Goal: Task Accomplishment & Management: Manage account settings

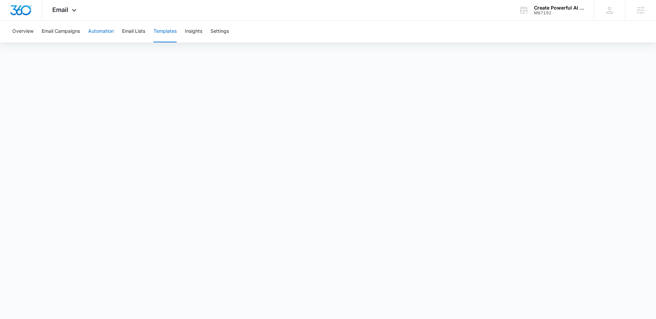
click at [107, 31] on button "Automation" at bounding box center [101, 32] width 26 height 22
click at [26, 8] on img "Dashboard" at bounding box center [21, 10] width 22 height 10
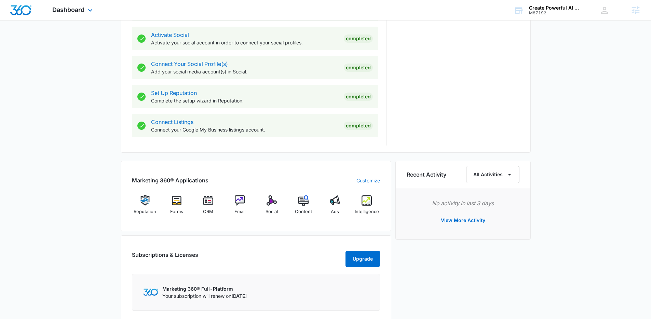
scroll to position [315, 0]
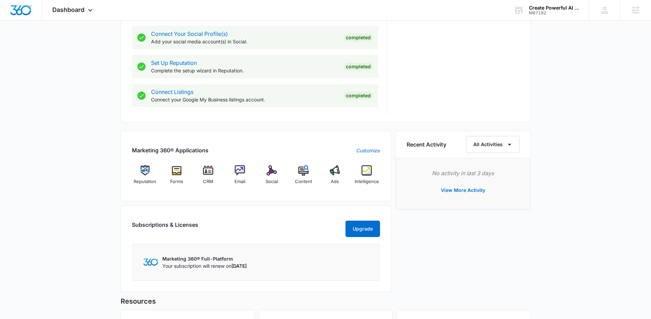
click at [86, 149] on div "Today is Wednesday, September 10th Good afternoon, Lindsey! Contacts You have n…" at bounding box center [325, 68] width 651 height 708
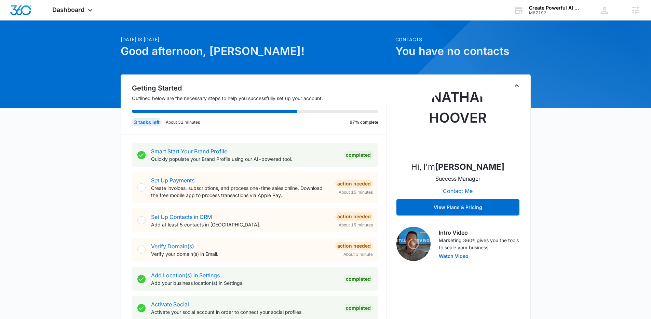
scroll to position [0, 0]
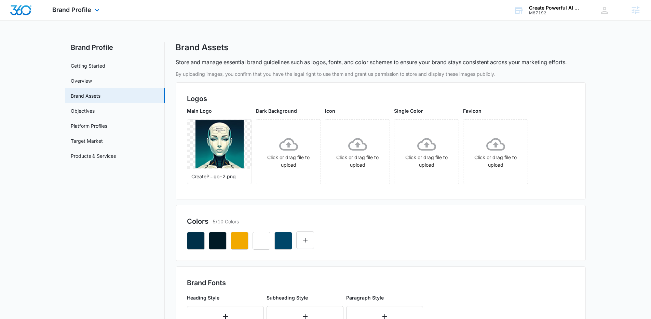
click at [60, 5] on div "Brand Profile Apps Reputation Forms CRM Email Social Content Ads Intelligence F…" at bounding box center [76, 10] width 69 height 20
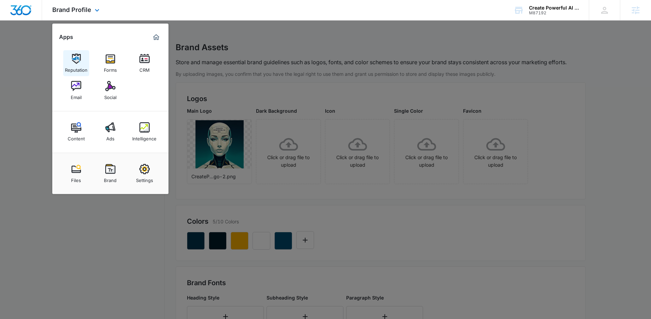
click at [76, 57] on img at bounding box center [76, 59] width 10 height 10
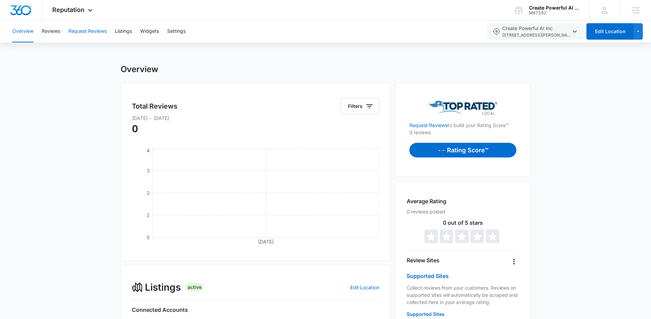
click at [98, 30] on button "Request Reviews" at bounding box center [87, 32] width 38 height 22
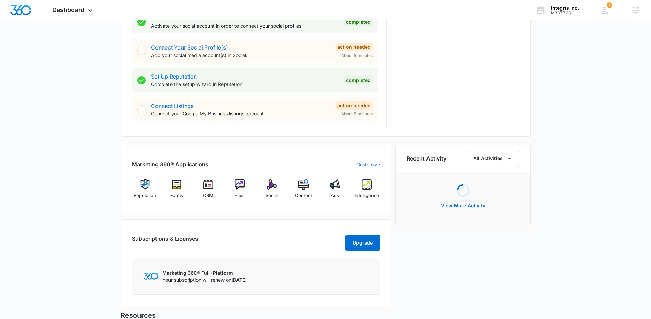
scroll to position [302, 0]
click at [240, 189] on div "Email" at bounding box center [240, 190] width 26 height 25
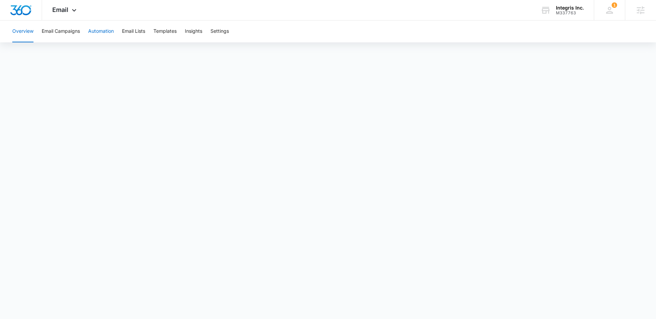
click at [103, 32] on button "Automation" at bounding box center [101, 32] width 26 height 22
click at [568, 8] on div "Integris Inc." at bounding box center [570, 7] width 28 height 5
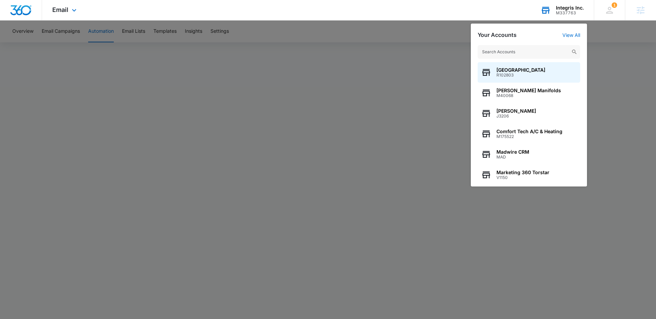
click at [521, 54] on input "text" at bounding box center [529, 52] width 103 height 14
paste input "M335767"
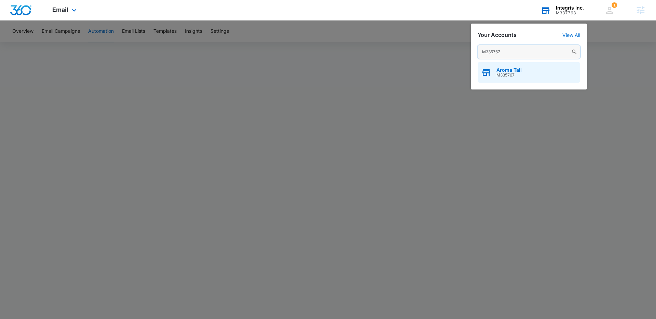
type input "M335767"
click at [512, 73] on span "M335767" at bounding box center [508, 75] width 25 height 5
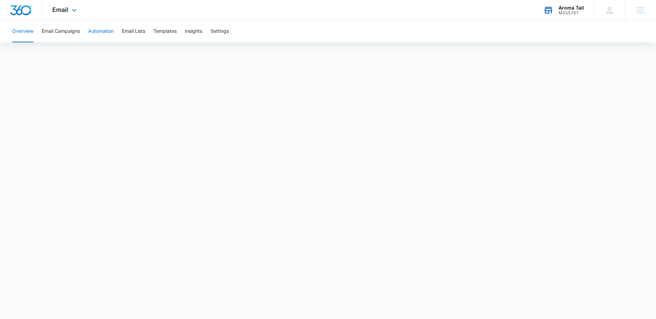
click at [102, 31] on button "Automation" at bounding box center [101, 32] width 26 height 22
click at [64, 11] on span "Email" at bounding box center [60, 9] width 16 height 7
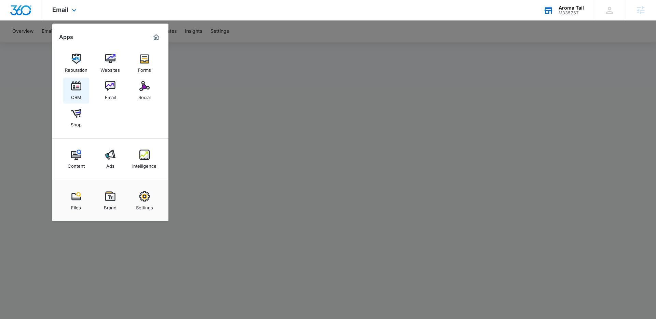
click at [76, 93] on div "CRM" at bounding box center [76, 95] width 10 height 9
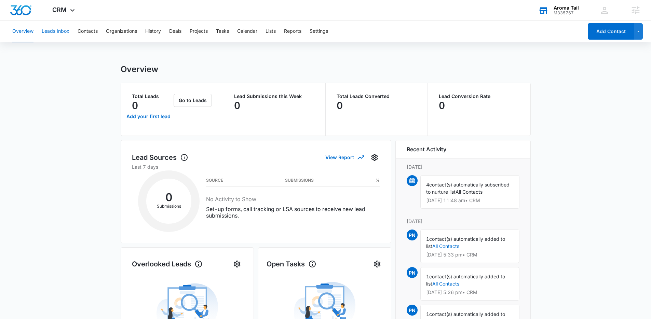
click at [63, 32] on button "Leads Inbox" at bounding box center [56, 32] width 28 height 22
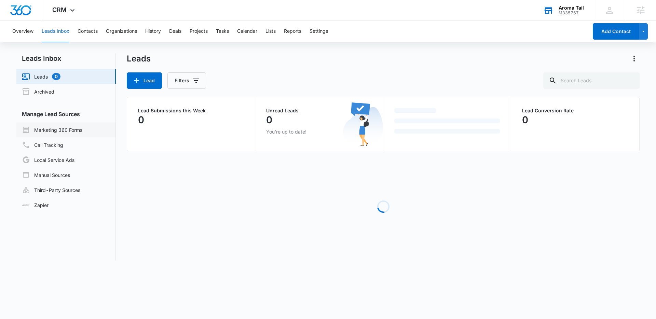
click at [67, 129] on link "Marketing 360 Forms" at bounding box center [52, 130] width 60 height 8
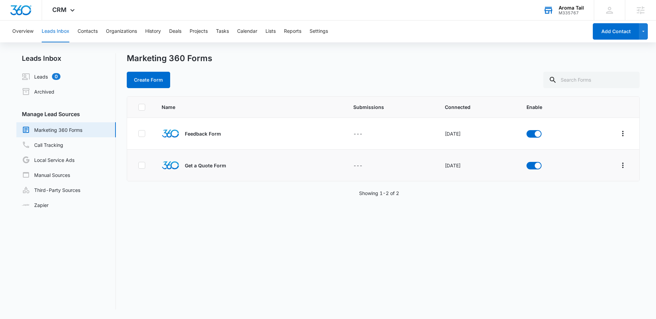
click at [198, 167] on p "Get a Quote Form" at bounding box center [205, 165] width 41 height 7
click at [619, 165] on icon "Overflow Menu" at bounding box center [623, 165] width 8 height 8
click at [591, 206] on div "Field Mapping" at bounding box center [587, 205] width 39 height 5
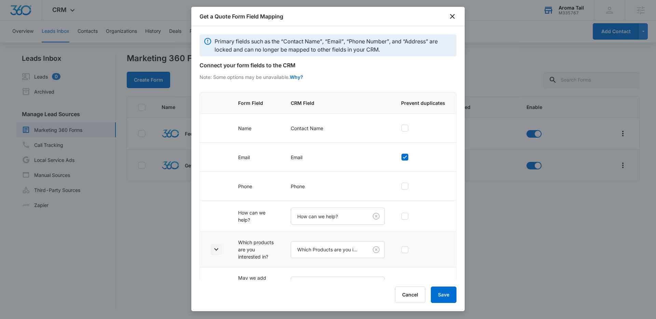
click at [214, 249] on icon "button" at bounding box center [216, 249] width 8 height 8
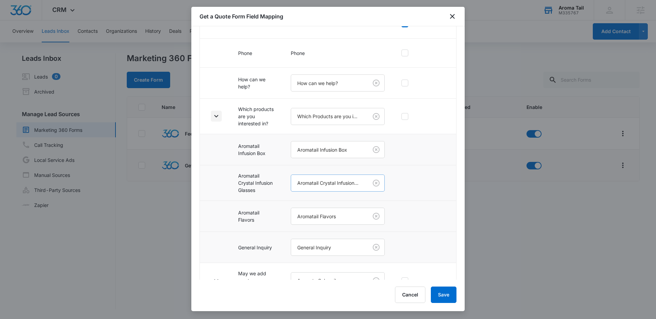
scroll to position [152, 0]
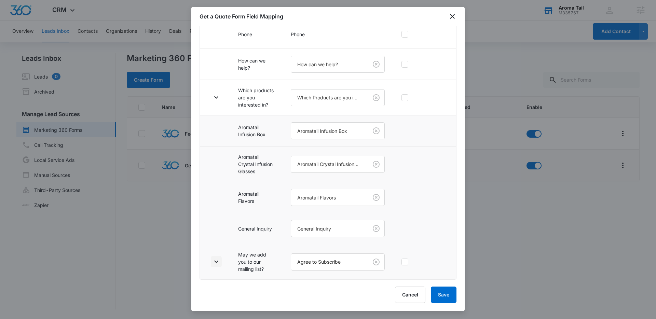
click at [216, 262] on icon "button" at bounding box center [216, 262] width 4 height 2
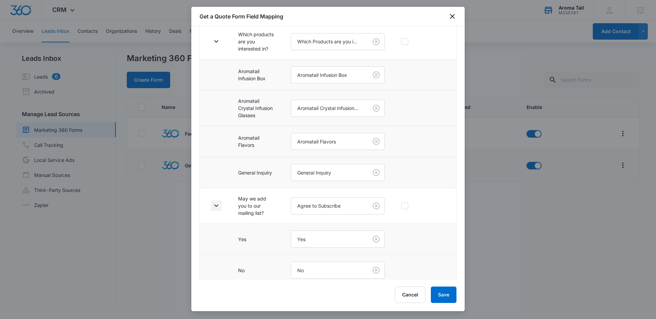
scroll to position [214, 0]
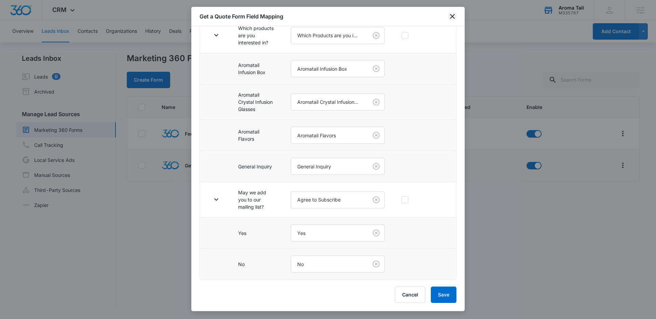
click at [452, 16] on icon "close" at bounding box center [452, 16] width 5 height 5
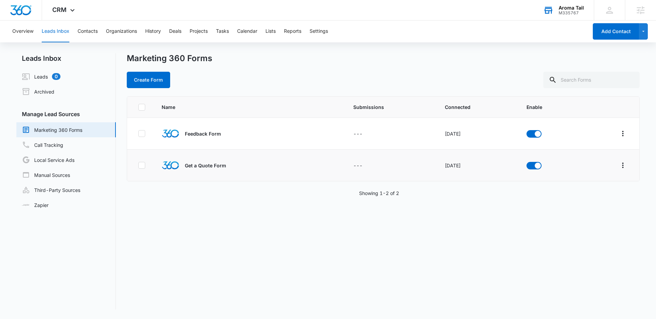
click at [407, 241] on div "Name Submissions Connected Enable Feedback Form --- [DATE] Get a Quote Form ---…" at bounding box center [383, 202] width 513 height 213
click at [275, 82] on div "Create Form" at bounding box center [383, 80] width 513 height 16
click at [73, 11] on icon at bounding box center [72, 12] width 8 height 8
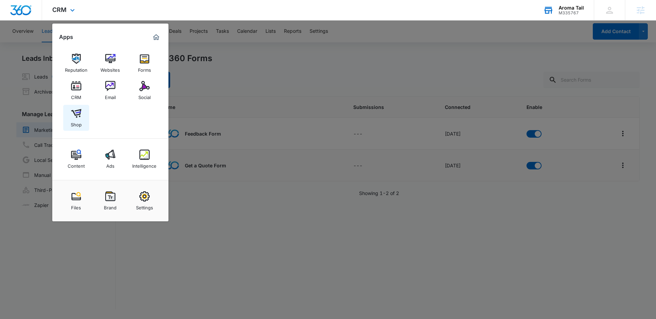
click at [74, 117] on img at bounding box center [76, 113] width 10 height 10
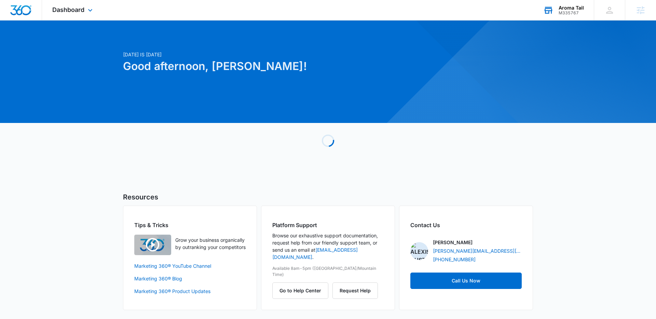
click at [573, 7] on div "Aroma Tail" at bounding box center [571, 7] width 25 height 5
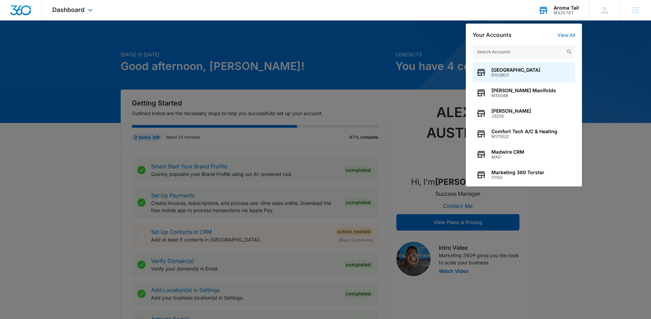
click at [510, 53] on input "text" at bounding box center [524, 52] width 103 height 14
click at [498, 52] on input "text" at bounding box center [524, 52] width 103 height 14
paste input "M315425"
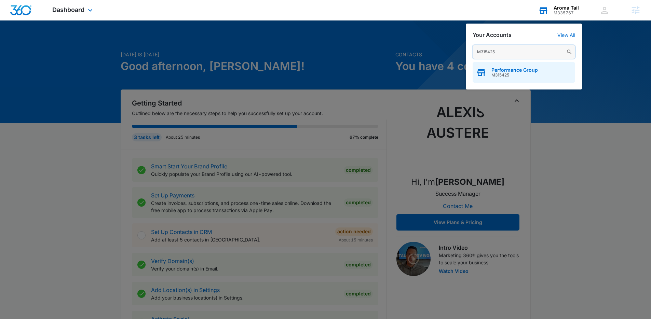
type input "M315425"
click at [508, 70] on span "Performance Group" at bounding box center [514, 69] width 46 height 5
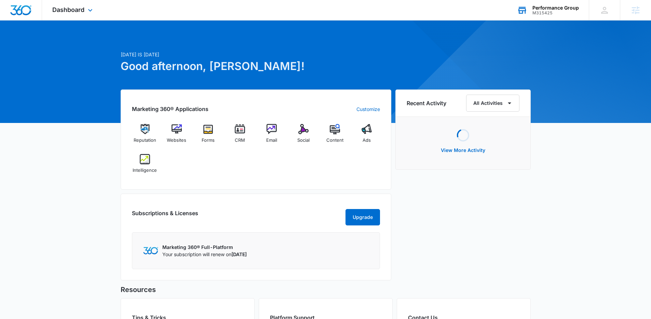
click at [570, 113] on div "Today is Wednesday, September 10th Good afternoon, Lindsey! Marketing 360® Appl…" at bounding box center [325, 220] width 651 height 382
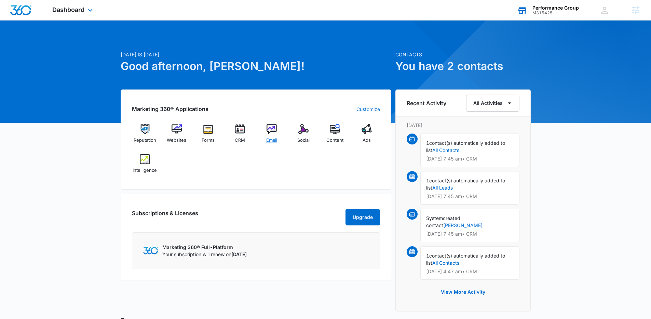
click at [277, 141] on span "Email" at bounding box center [271, 140] width 11 height 7
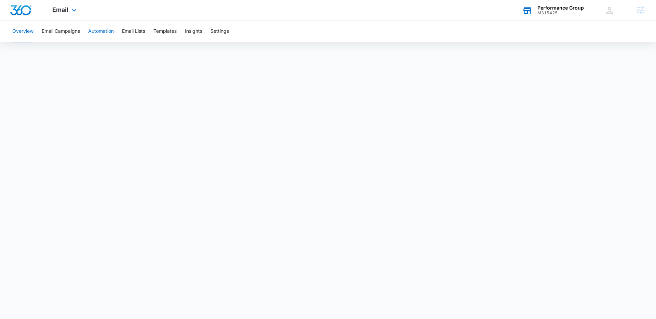
click at [109, 32] on button "Automation" at bounding box center [101, 32] width 26 height 22
click at [55, 8] on span "Email" at bounding box center [60, 9] width 16 height 7
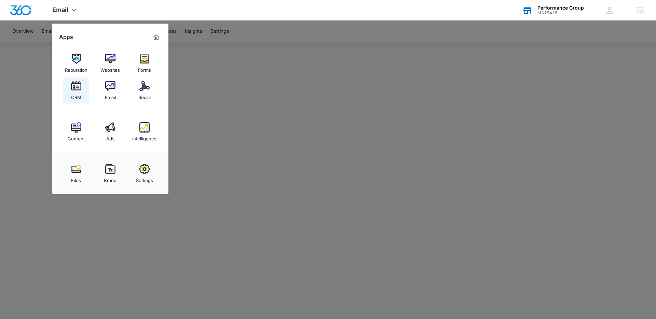
click at [79, 89] on img at bounding box center [76, 86] width 10 height 10
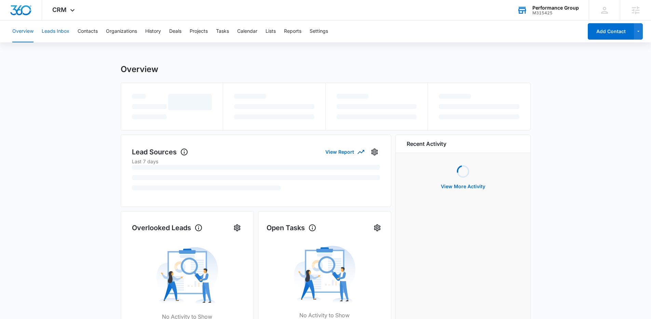
click at [56, 35] on button "Leads Inbox" at bounding box center [56, 32] width 28 height 22
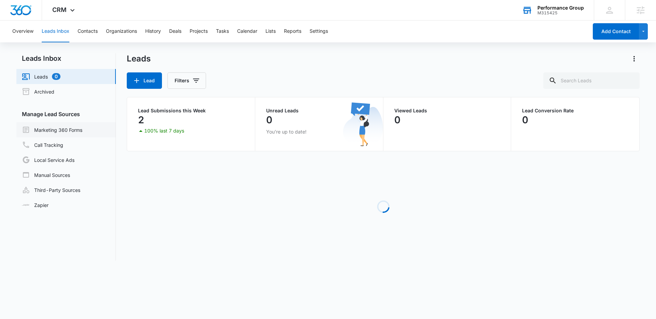
click at [68, 130] on link "Marketing 360 Forms" at bounding box center [52, 130] width 60 height 8
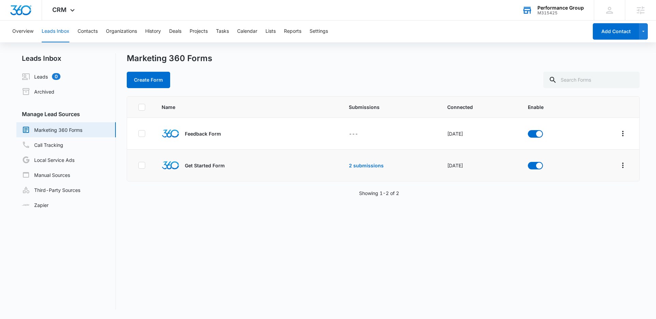
click at [618, 160] on div at bounding box center [622, 165] width 11 height 11
click at [619, 167] on icon "Overflow Menu" at bounding box center [623, 165] width 8 height 8
click at [609, 203] on button "Field Mapping" at bounding box center [591, 205] width 63 height 10
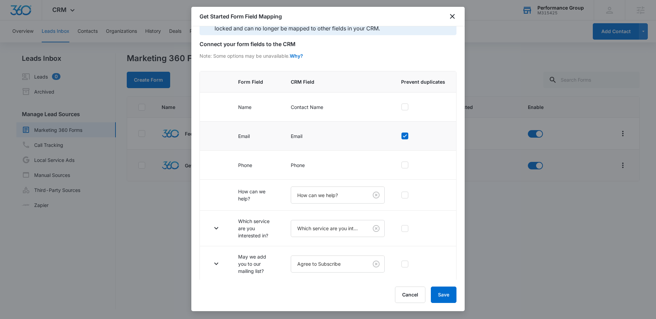
scroll to position [23, 0]
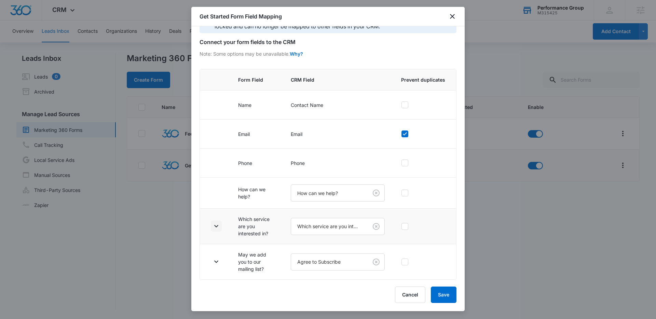
click at [217, 229] on icon "button" at bounding box center [216, 226] width 8 height 8
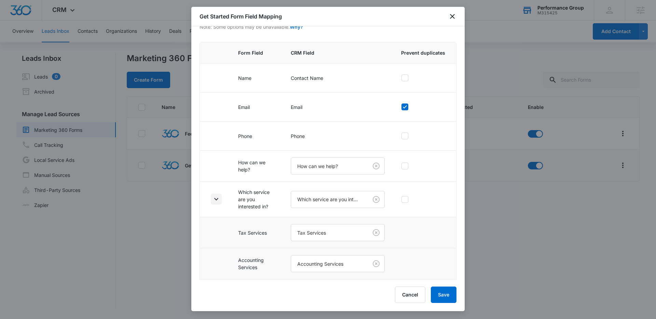
scroll to position [148, 0]
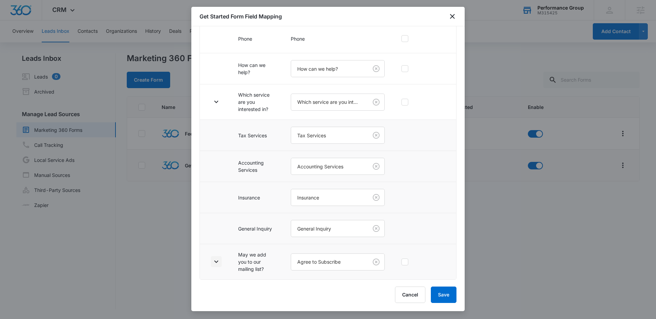
click at [219, 262] on icon "button" at bounding box center [216, 262] width 8 height 8
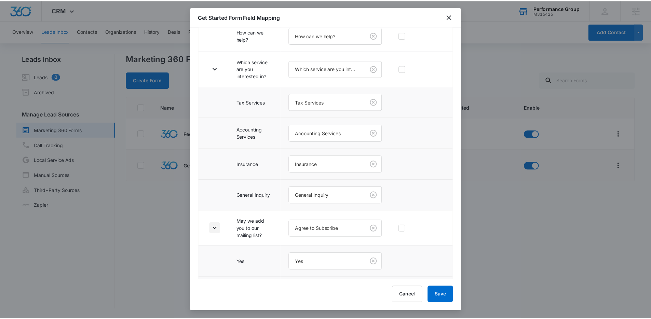
scroll to position [210, 0]
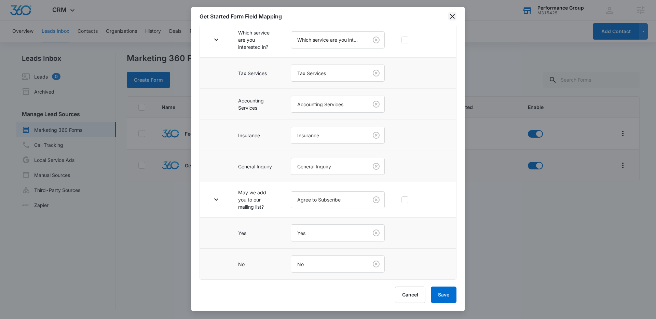
click at [455, 12] on icon "close" at bounding box center [452, 16] width 8 height 8
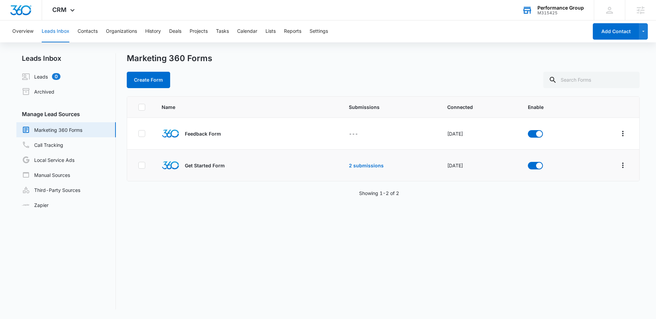
click at [389, 68] on div "Marketing 360 Forms Create Form" at bounding box center [383, 70] width 513 height 35
click at [30, 8] on img "Dashboard" at bounding box center [21, 10] width 22 height 10
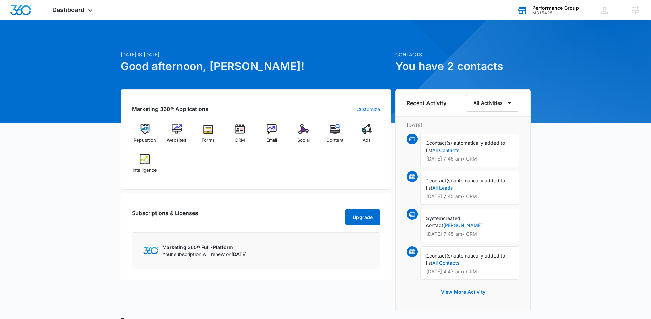
click at [583, 186] on div "Today is Wednesday, September 10th Good afternoon, Lindsey! Contacts You have 2…" at bounding box center [325, 235] width 651 height 413
click at [564, 118] on div "Today is Wednesday, September 10th Good afternoon, Lindsey! Contacts You have 2…" at bounding box center [325, 235] width 651 height 413
